Goal: Navigation & Orientation: Find specific page/section

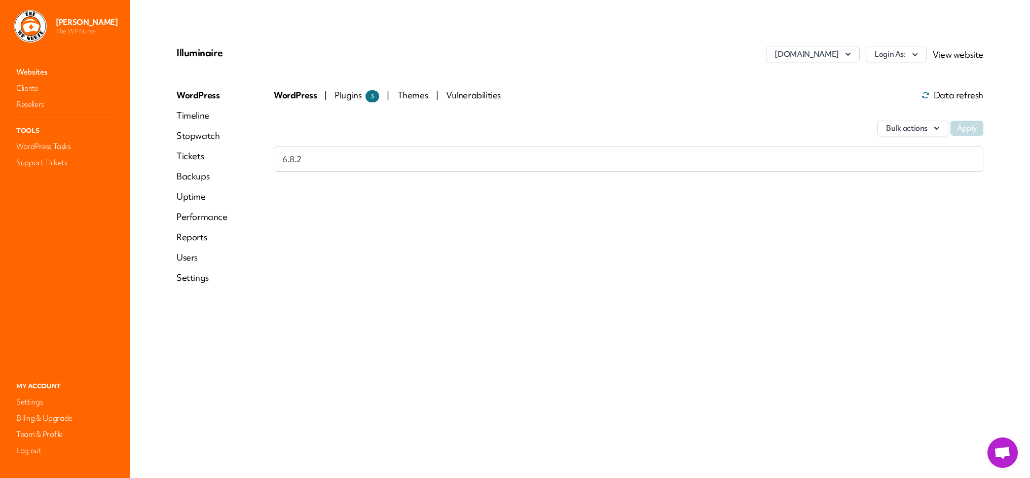
click at [45, 76] on link "Websites" at bounding box center [64, 72] width 101 height 14
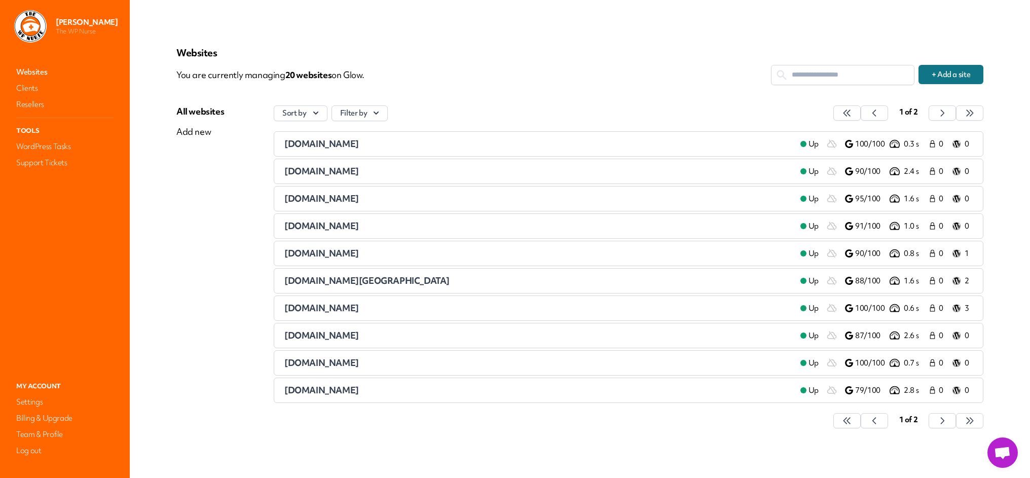
click at [336, 335] on span "[DOMAIN_NAME]" at bounding box center [321, 335] width 75 height 12
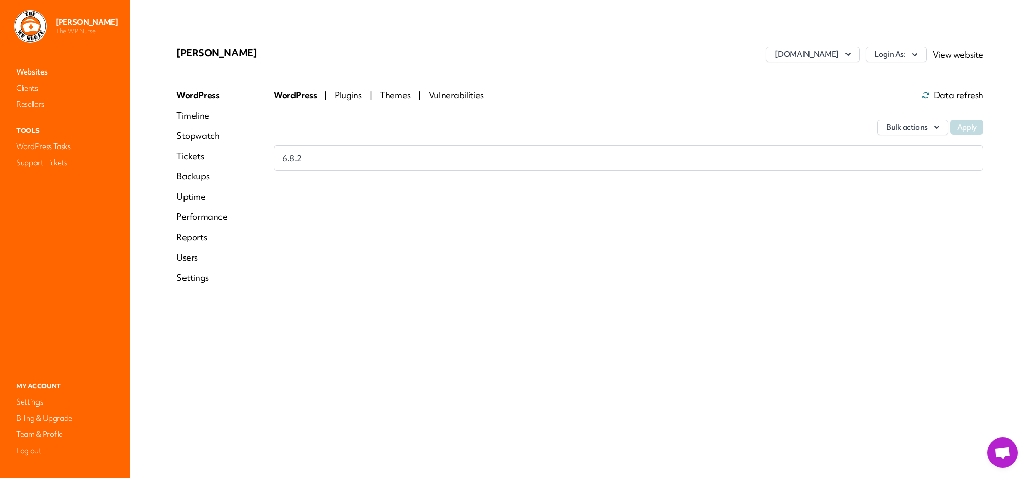
click at [37, 74] on link "Websites" at bounding box center [64, 72] width 101 height 14
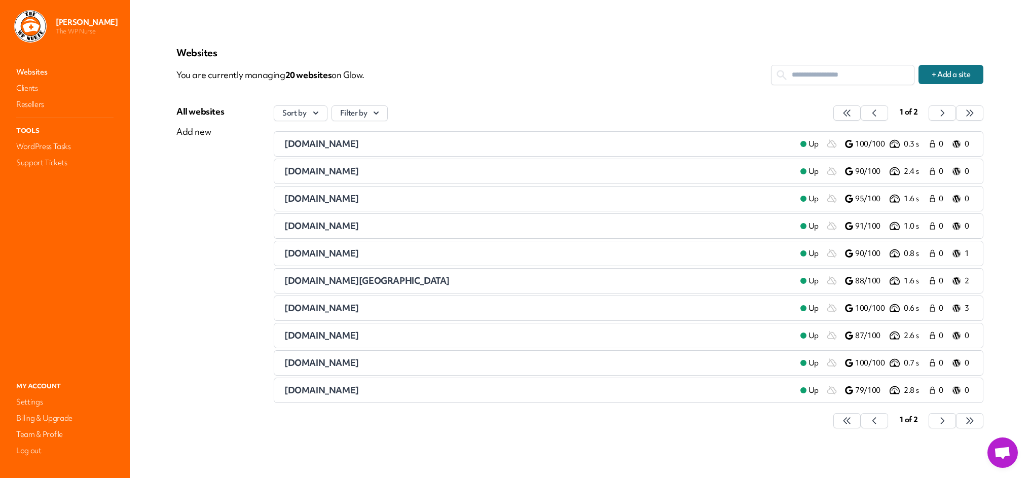
click at [335, 391] on span "[DOMAIN_NAME]" at bounding box center [321, 390] width 75 height 12
click at [339, 338] on span "[DOMAIN_NAME]" at bounding box center [321, 335] width 75 height 12
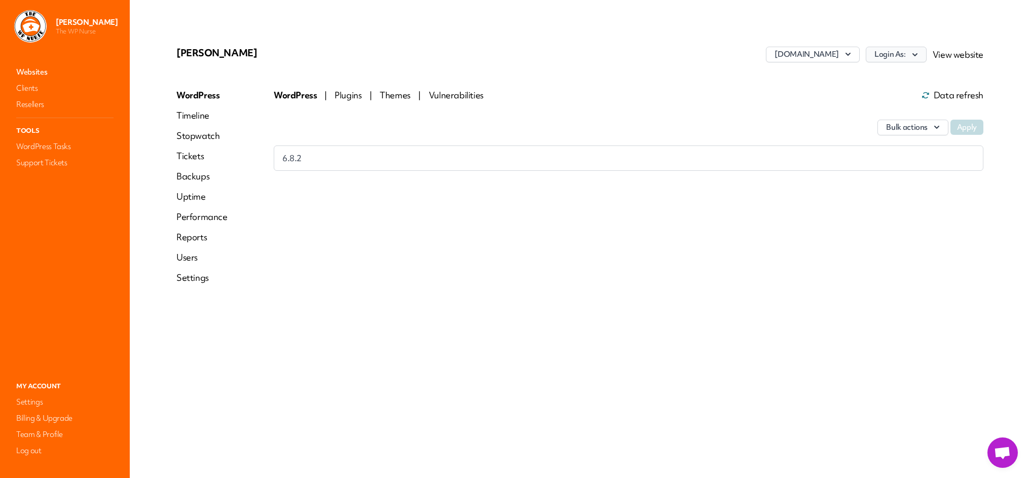
click at [911, 55] on button "Login As:" at bounding box center [896, 55] width 61 height 16
click at [863, 95] on link "[PERSON_NAME]" at bounding box center [869, 95] width 113 height 19
click at [32, 69] on link "Websites" at bounding box center [64, 72] width 101 height 14
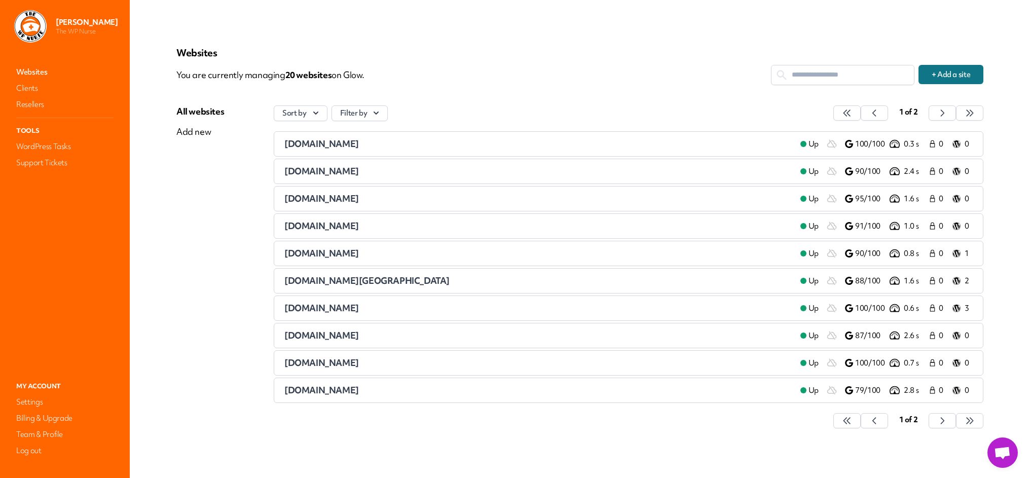
click at [324, 390] on span "[DOMAIN_NAME]" at bounding box center [321, 390] width 75 height 12
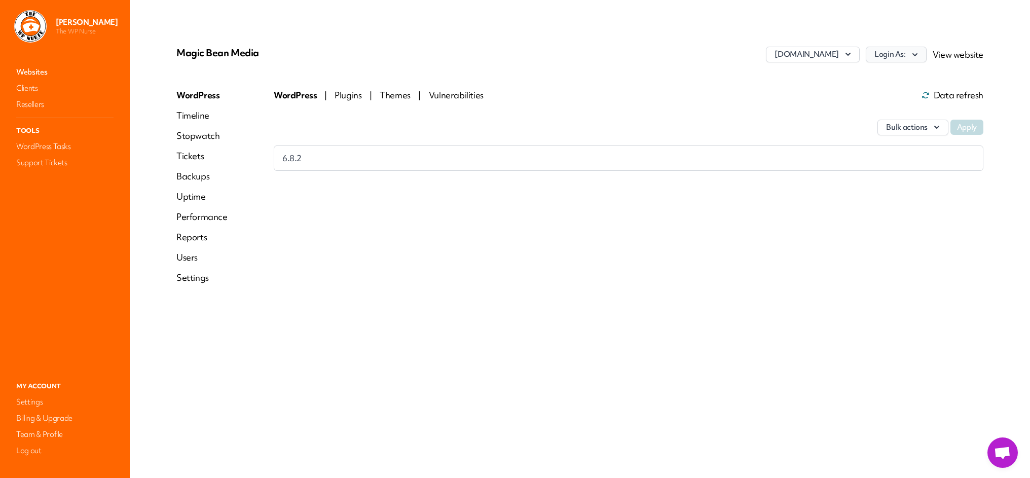
click at [909, 55] on button "Login As:" at bounding box center [896, 55] width 61 height 16
click at [852, 95] on link "[PERSON_NAME]" at bounding box center [869, 95] width 113 height 19
click at [42, 69] on link "Websites" at bounding box center [64, 72] width 101 height 14
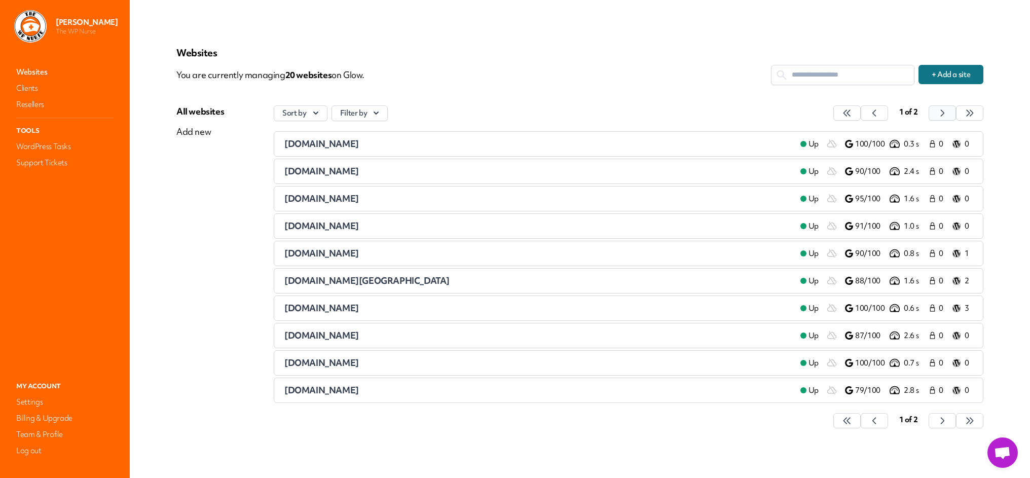
click at [852, 110] on icon "button" at bounding box center [847, 113] width 10 height 10
click at [315, 142] on span "[DOMAIN_NAME]" at bounding box center [321, 144] width 75 height 12
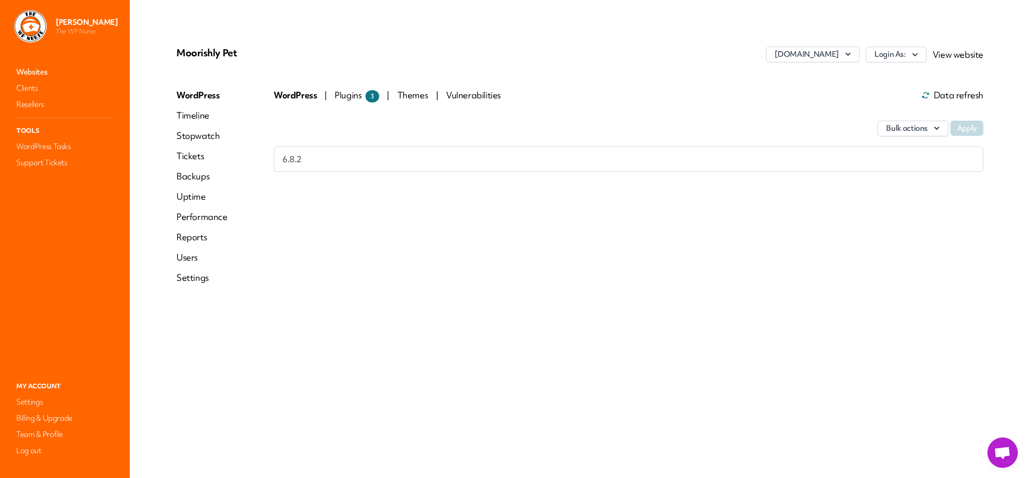
click at [346, 95] on span "Plugins 3" at bounding box center [357, 95] width 45 height 12
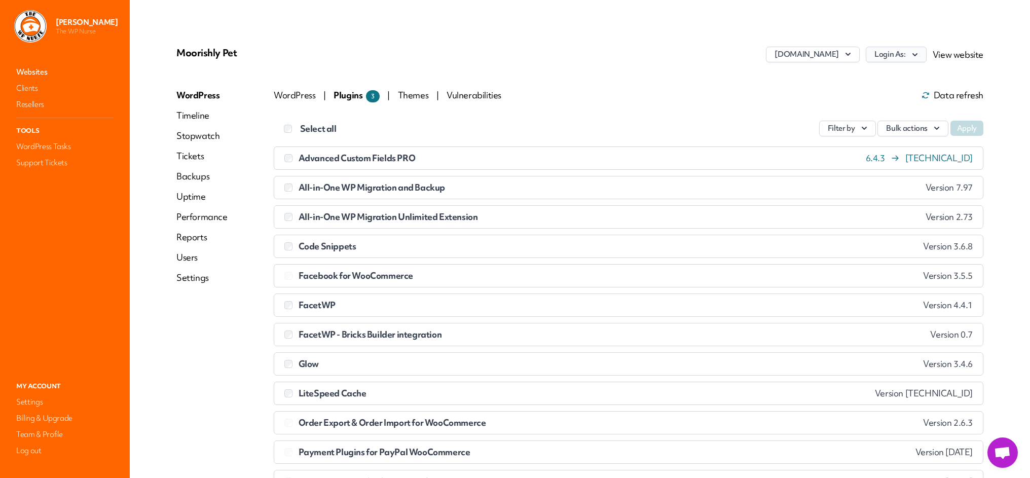
click at [919, 53] on icon "button" at bounding box center [915, 55] width 10 height 10
click at [845, 75] on link "[PERSON_NAME]" at bounding box center [869, 76] width 113 height 19
click at [33, 71] on link "Websites" at bounding box center [64, 72] width 101 height 14
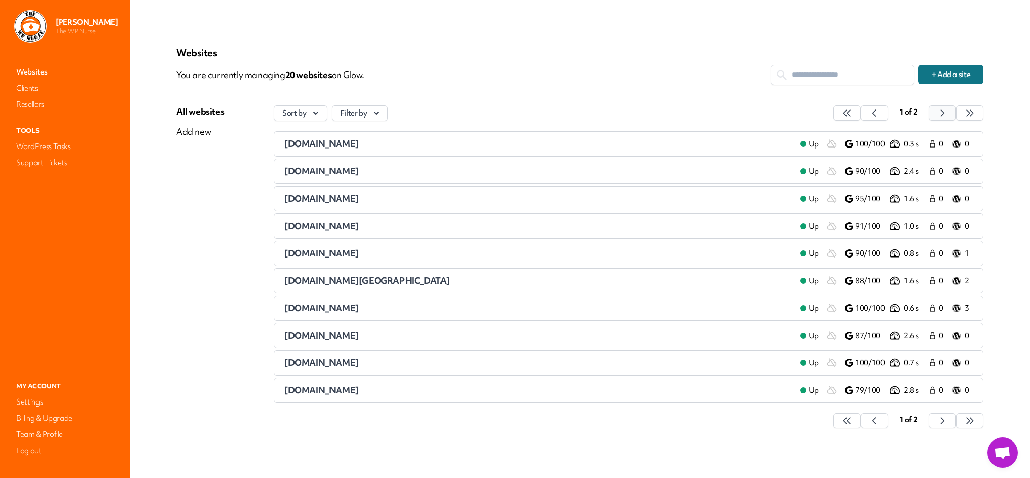
click at [852, 115] on icon "button" at bounding box center [847, 113] width 10 height 10
click at [342, 172] on span "[DOMAIN_NAME]" at bounding box center [321, 171] width 75 height 12
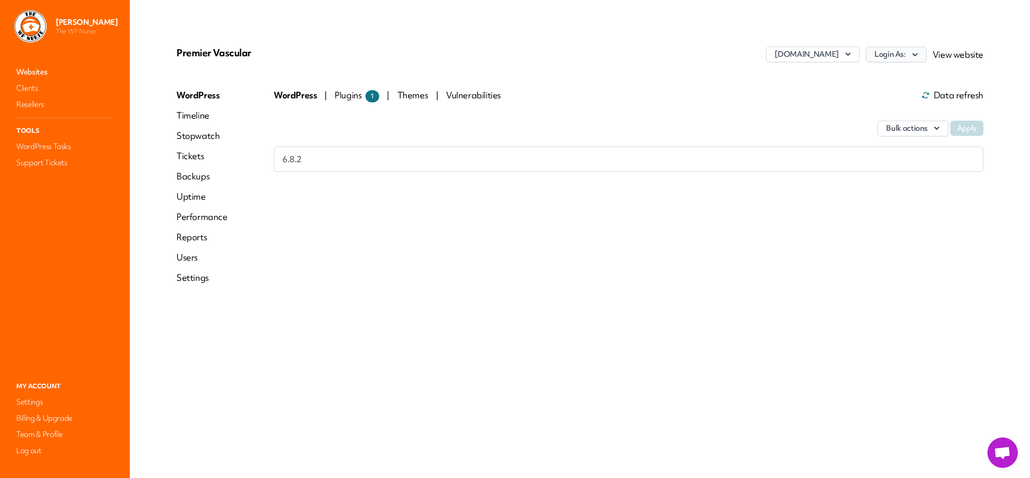
click at [908, 54] on button "Login As:" at bounding box center [896, 55] width 61 height 16
click at [842, 79] on link "[PERSON_NAME]" at bounding box center [869, 76] width 113 height 19
click at [23, 69] on link "Websites" at bounding box center [64, 72] width 101 height 14
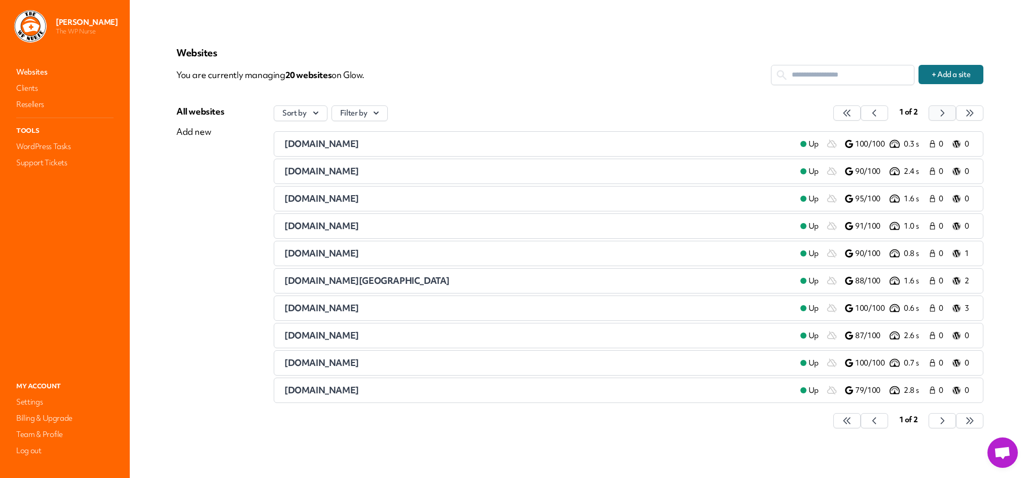
click at [852, 116] on icon "button" at bounding box center [847, 113] width 10 height 10
click at [334, 202] on span "[DOMAIN_NAME]" at bounding box center [321, 199] width 75 height 12
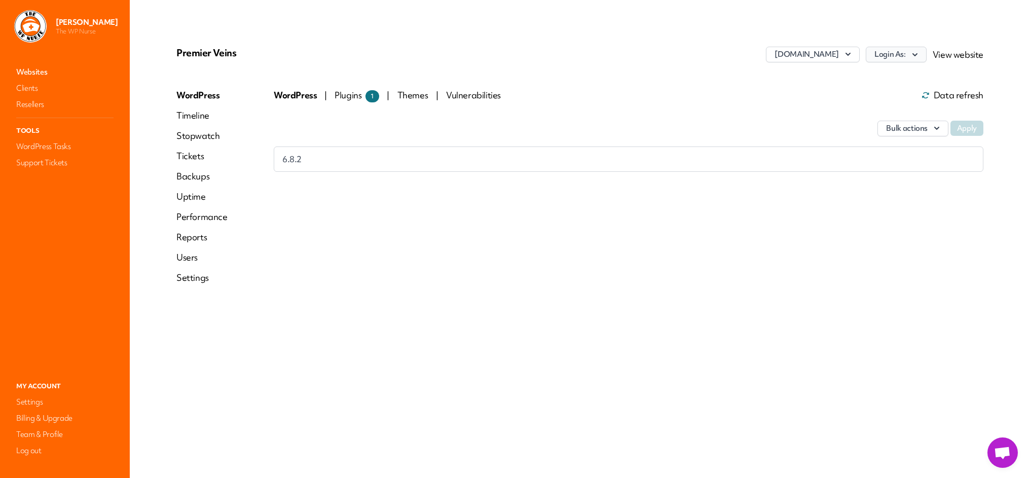
click at [917, 57] on icon "button" at bounding box center [915, 55] width 10 height 10
click at [839, 96] on link "[PERSON_NAME]" at bounding box center [869, 95] width 113 height 19
click at [41, 73] on link "Websites" at bounding box center [64, 72] width 101 height 14
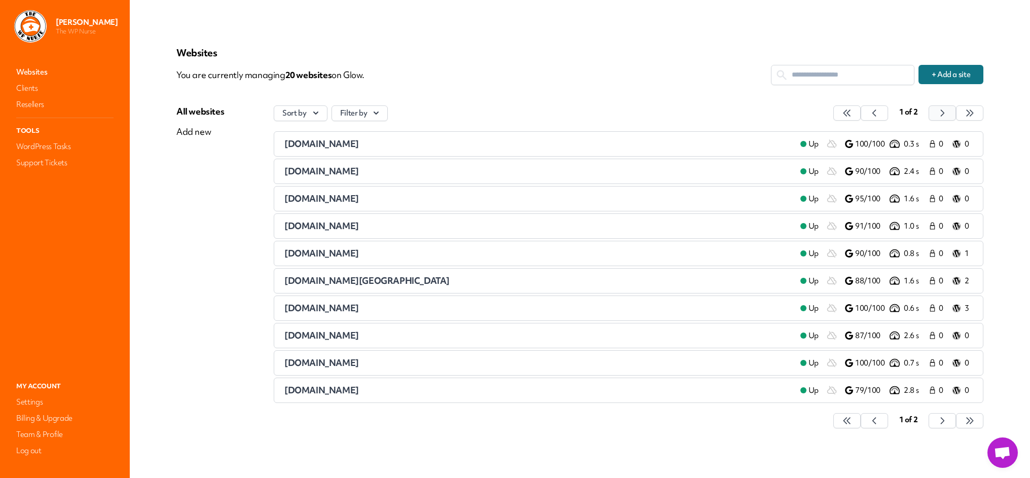
click at [852, 111] on icon "button" at bounding box center [847, 113] width 10 height 10
click at [338, 229] on span "[DOMAIN_NAME]" at bounding box center [321, 226] width 75 height 12
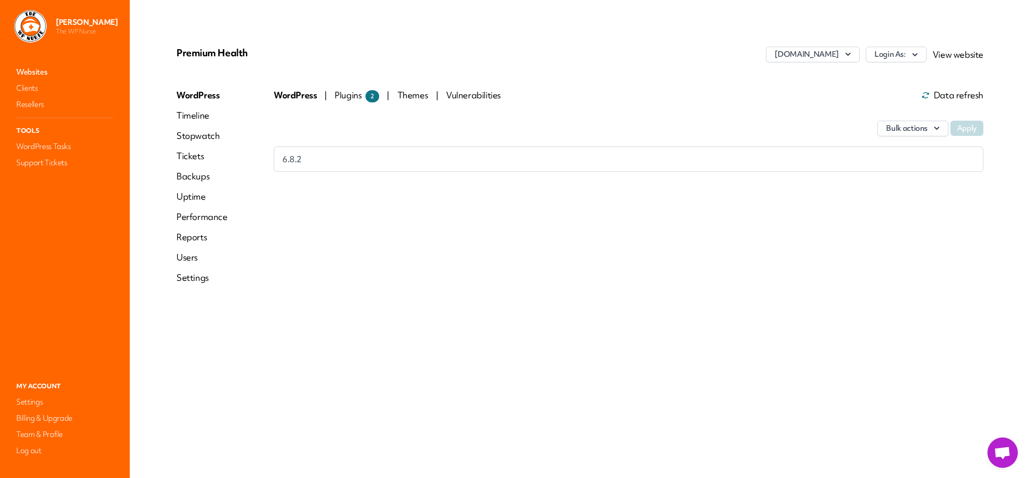
click at [346, 94] on span "Plugins 2" at bounding box center [357, 95] width 45 height 12
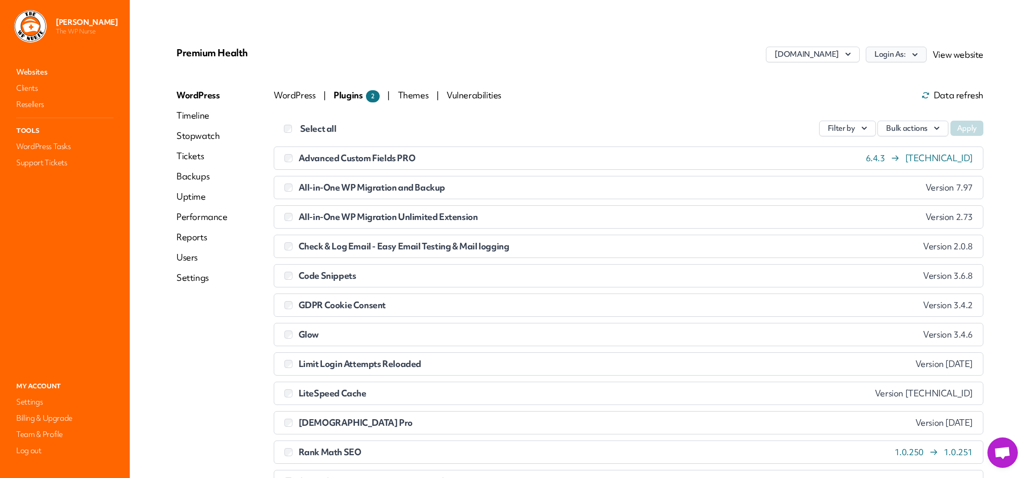
click at [915, 56] on icon "button" at bounding box center [914, 54] width 5 height 3
click at [915, 52] on icon "button" at bounding box center [915, 55] width 10 height 10
click at [835, 78] on link "[PERSON_NAME]" at bounding box center [869, 76] width 113 height 19
click at [24, 69] on link "Websites" at bounding box center [64, 72] width 101 height 14
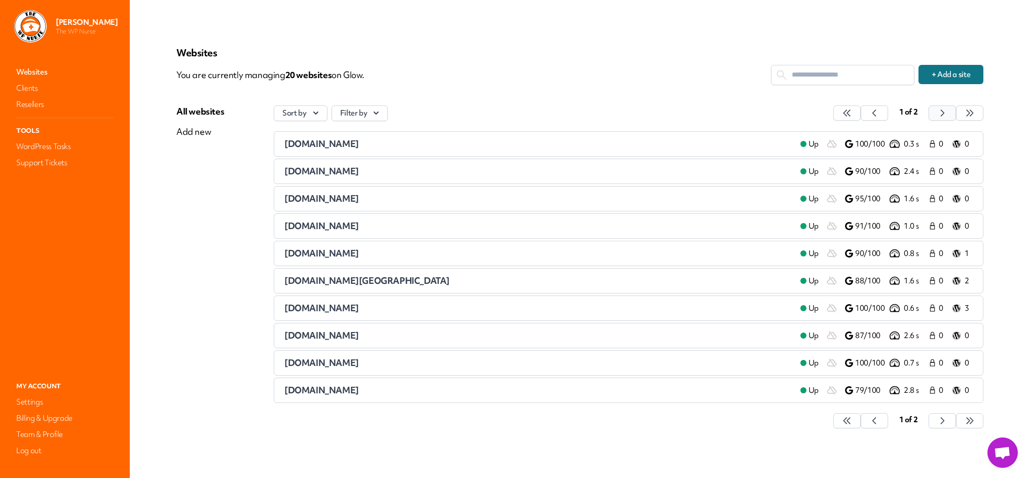
click at [852, 112] on icon "button" at bounding box center [847, 113] width 10 height 10
click at [355, 252] on span "[DOMAIN_NAME]" at bounding box center [321, 253] width 75 height 12
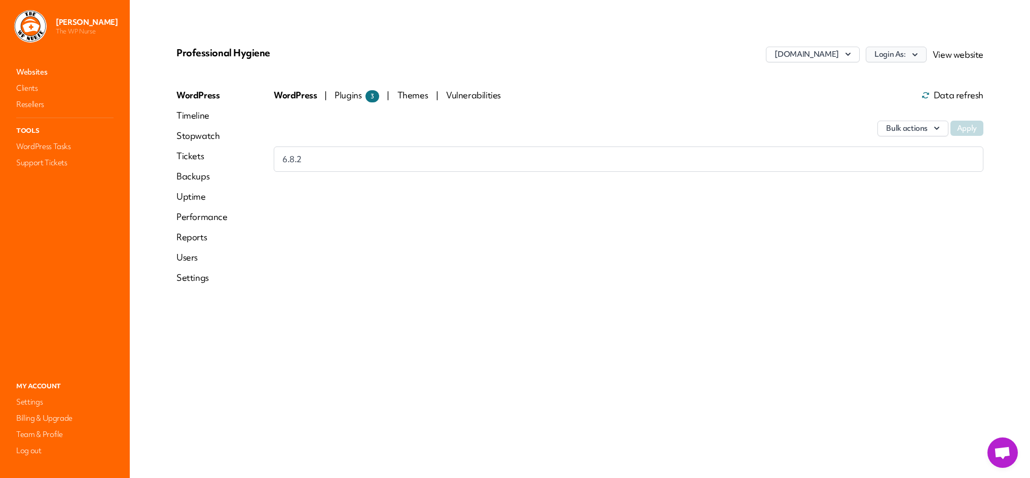
click at [917, 53] on icon "button" at bounding box center [914, 54] width 5 height 3
click at [911, 55] on icon "button" at bounding box center [915, 55] width 10 height 10
click at [825, 98] on link "Vik" at bounding box center [869, 95] width 113 height 19
click at [41, 71] on link "Websites" at bounding box center [64, 72] width 101 height 14
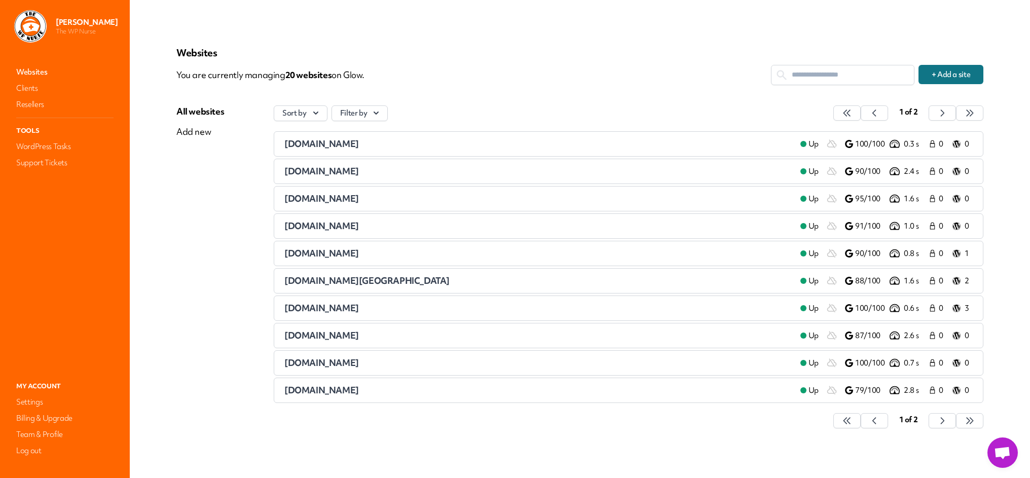
click at [350, 337] on span "[DOMAIN_NAME]" at bounding box center [321, 335] width 75 height 12
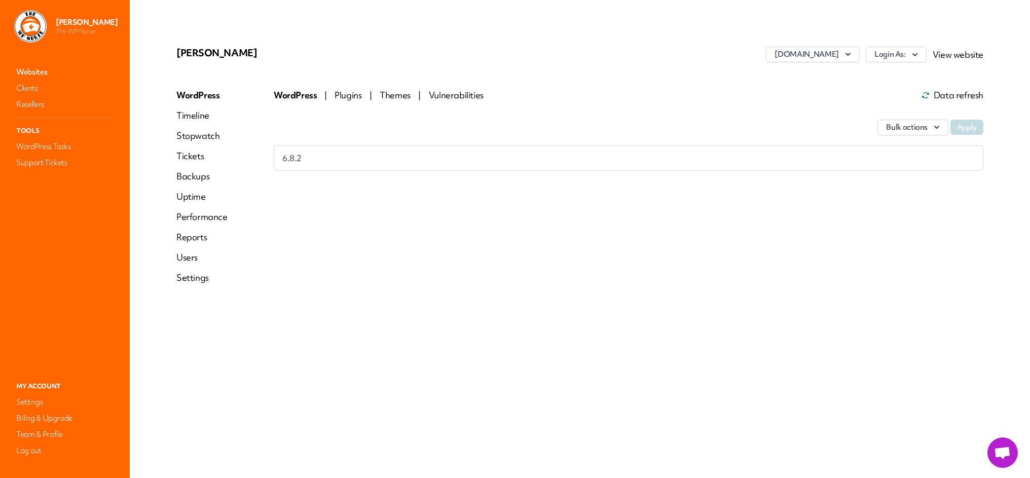
click at [351, 99] on div "Bulk actions Apply" at bounding box center [629, 122] width 710 height 46
click at [349, 94] on span "Plugins" at bounding box center [349, 95] width 29 height 12
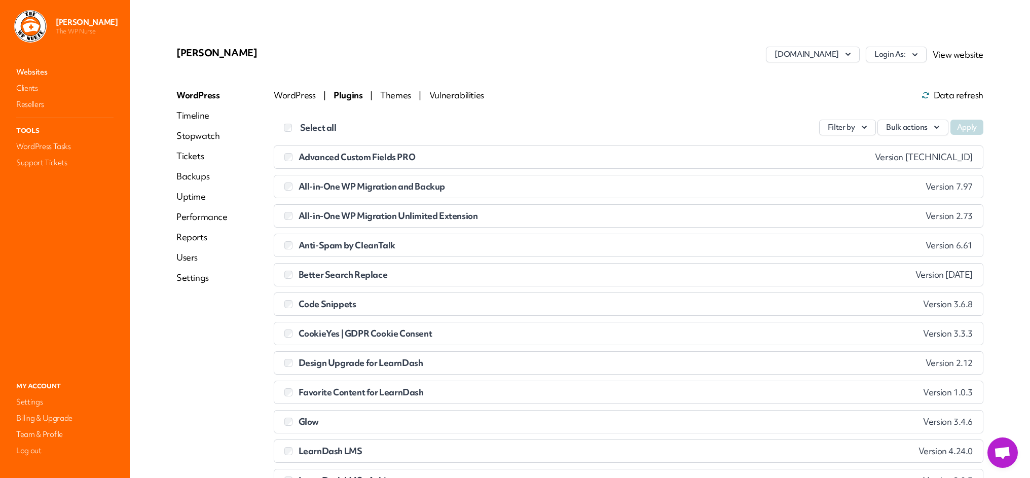
click at [29, 74] on link "Websites" at bounding box center [64, 72] width 101 height 14
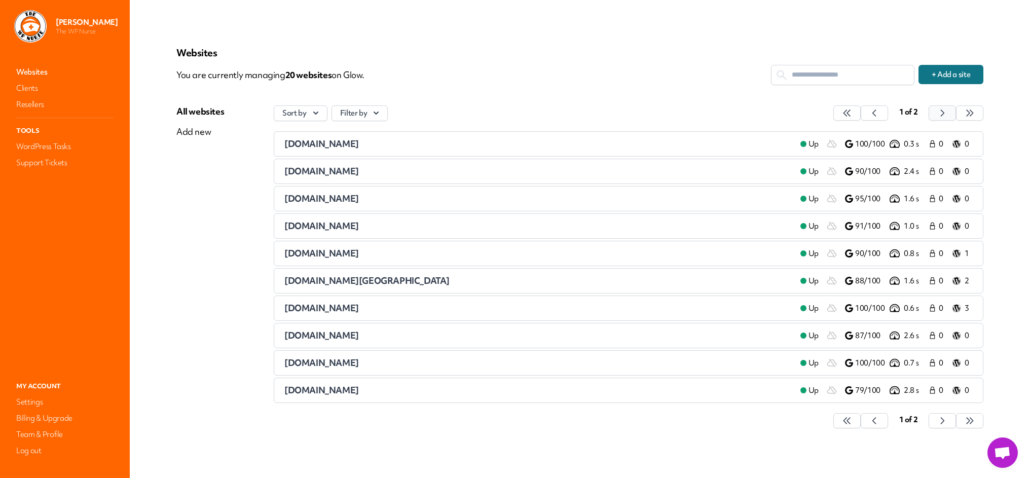
click at [852, 115] on icon "button" at bounding box center [847, 113] width 10 height 10
click at [333, 283] on span "[DOMAIN_NAME]" at bounding box center [321, 281] width 75 height 12
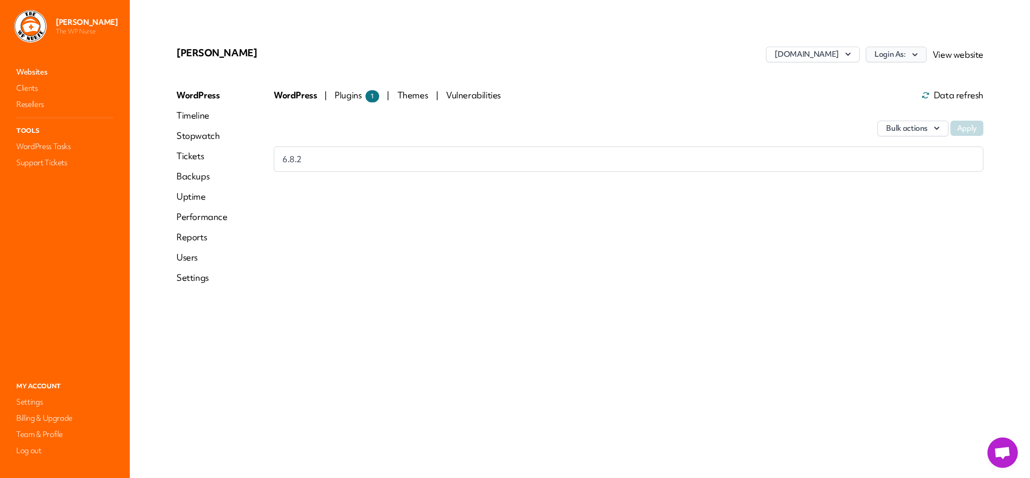
click at [904, 53] on button "Login As:" at bounding box center [896, 55] width 61 height 16
click at [864, 77] on link "[PERSON_NAME]" at bounding box center [869, 76] width 113 height 19
click at [22, 71] on link "Websites" at bounding box center [64, 72] width 101 height 14
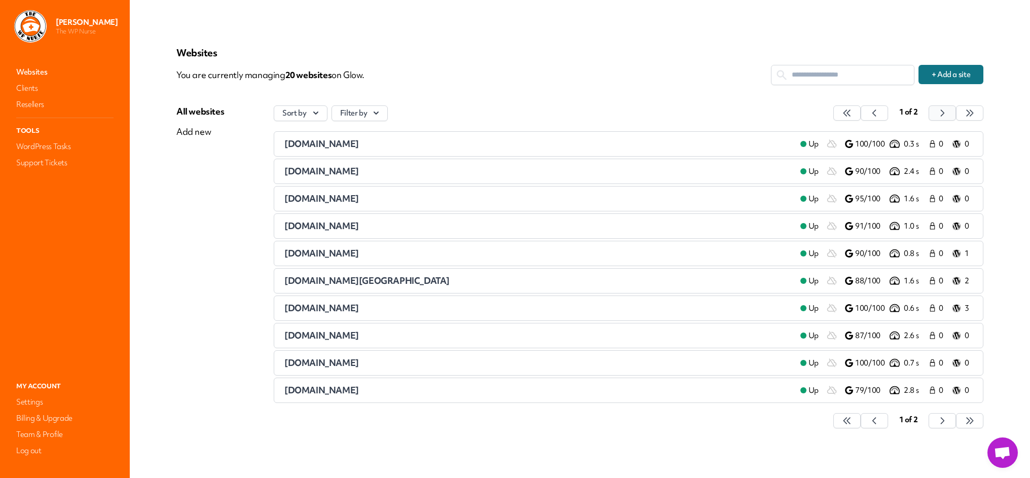
click at [861, 115] on button "button" at bounding box center [846, 112] width 27 height 15
click at [346, 309] on span "[DOMAIN_NAME]" at bounding box center [321, 308] width 75 height 12
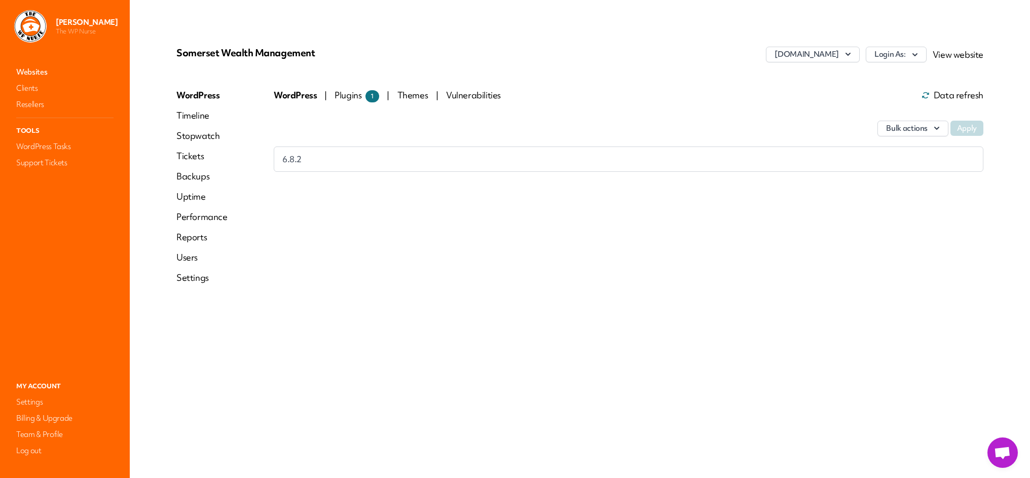
click at [348, 93] on span "Plugins 1" at bounding box center [357, 95] width 45 height 12
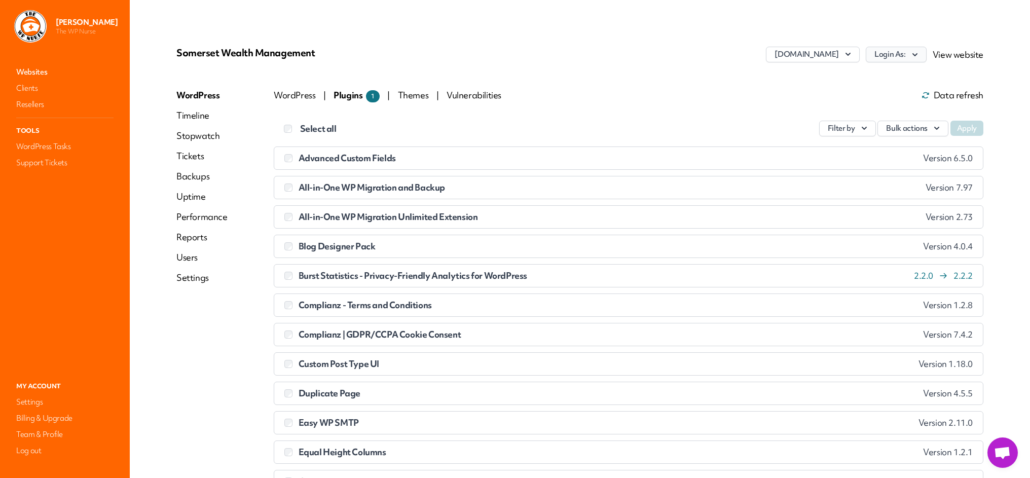
click at [915, 53] on icon "button" at bounding box center [915, 55] width 10 height 10
click at [853, 94] on link "[PERSON_NAME]" at bounding box center [869, 95] width 113 height 19
click at [36, 72] on link "Websites" at bounding box center [64, 72] width 101 height 14
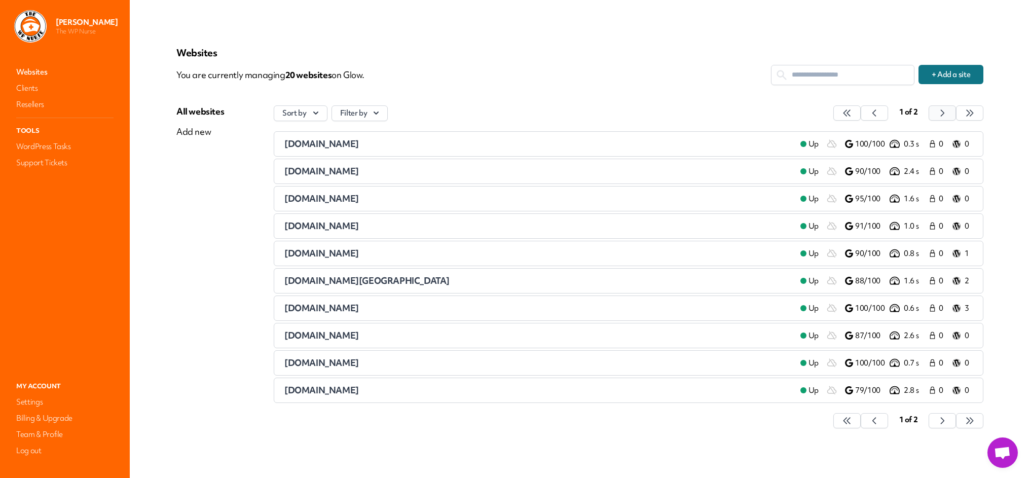
click at [850, 116] on icon "button" at bounding box center [846, 113] width 7 height 6
click at [852, 114] on icon "button" at bounding box center [847, 113] width 10 height 10
click at [330, 364] on span "[DOMAIN_NAME]" at bounding box center [321, 363] width 75 height 12
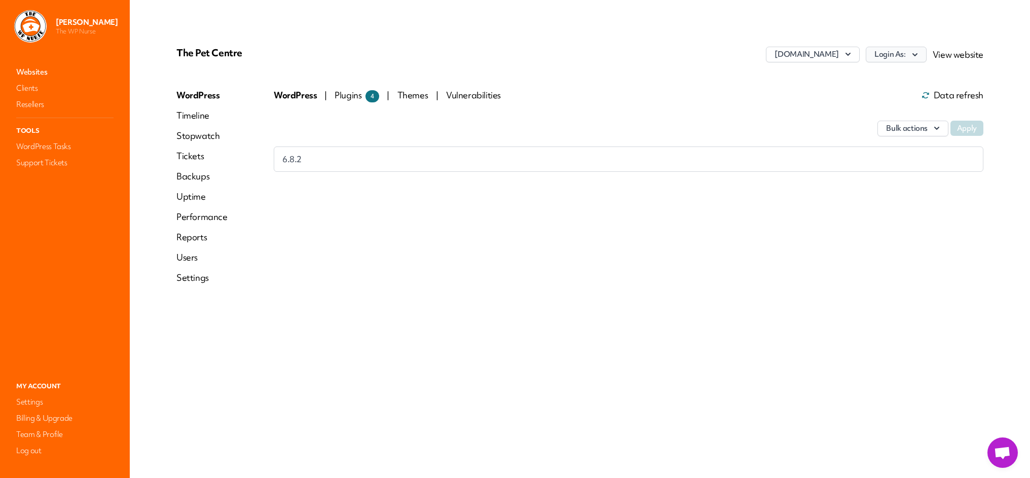
click at [903, 54] on button "Login As:" at bounding box center [896, 55] width 61 height 16
click at [851, 75] on link "[PERSON_NAME]" at bounding box center [869, 76] width 113 height 19
click at [31, 71] on link "Websites" at bounding box center [64, 72] width 101 height 14
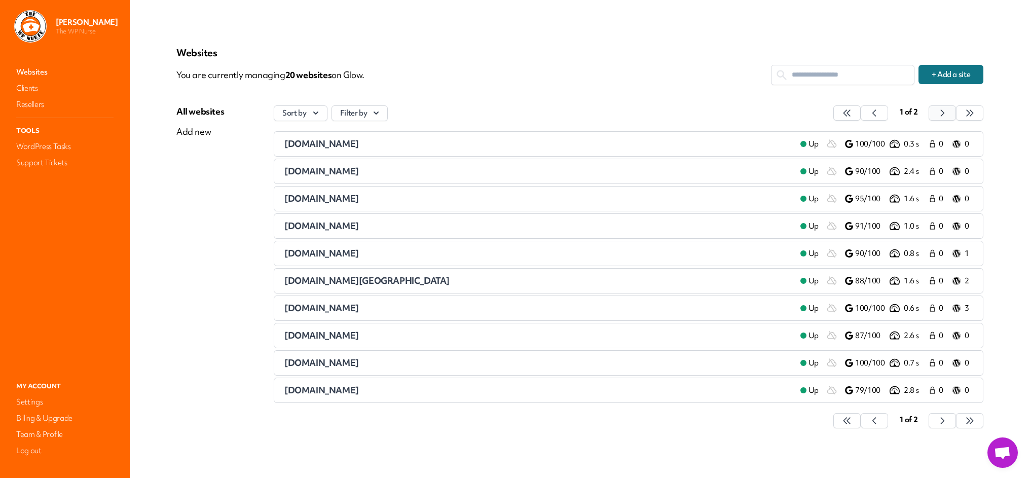
click at [852, 116] on icon "button" at bounding box center [847, 113] width 10 height 10
